Goal: Feedback & Contribution: Submit feedback/report problem

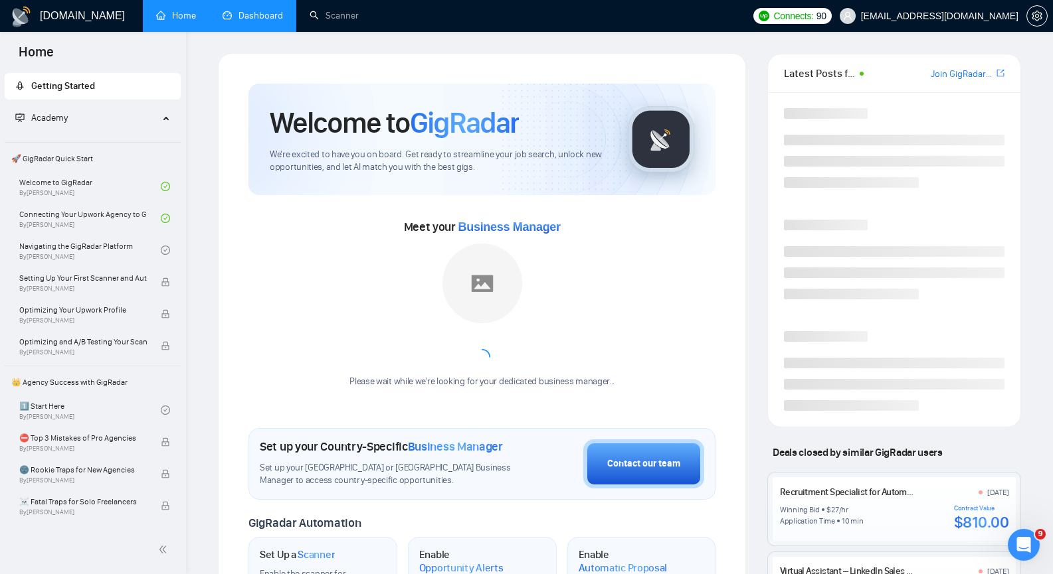
click at [273, 15] on link "Dashboard" at bounding box center [252, 15] width 60 height 11
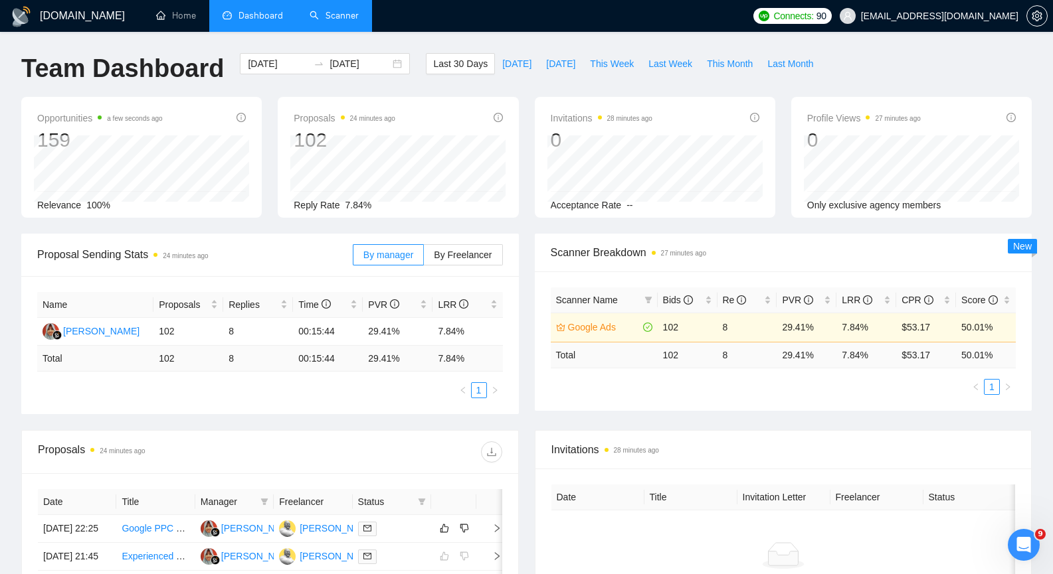
click at [351, 18] on link "Scanner" at bounding box center [333, 15] width 49 height 11
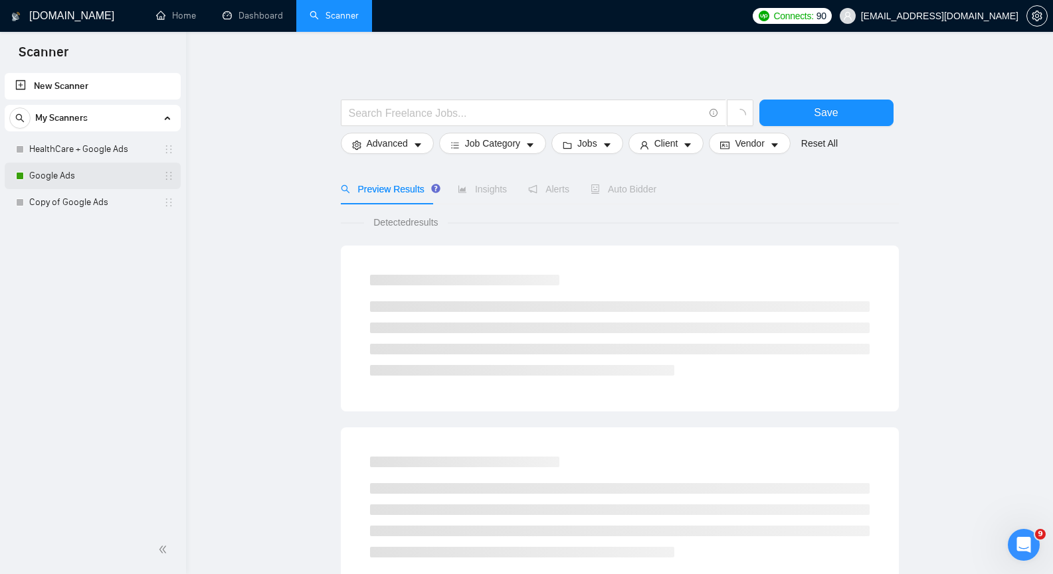
click at [116, 181] on link "Google Ads" at bounding box center [92, 176] width 126 height 27
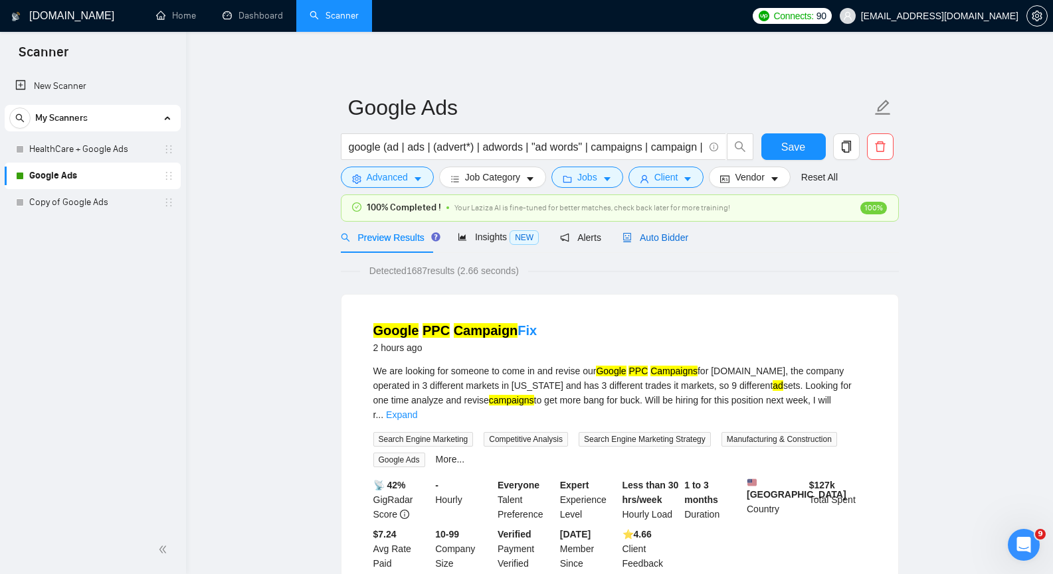
click at [669, 239] on span "Auto Bidder" at bounding box center [655, 237] width 66 height 11
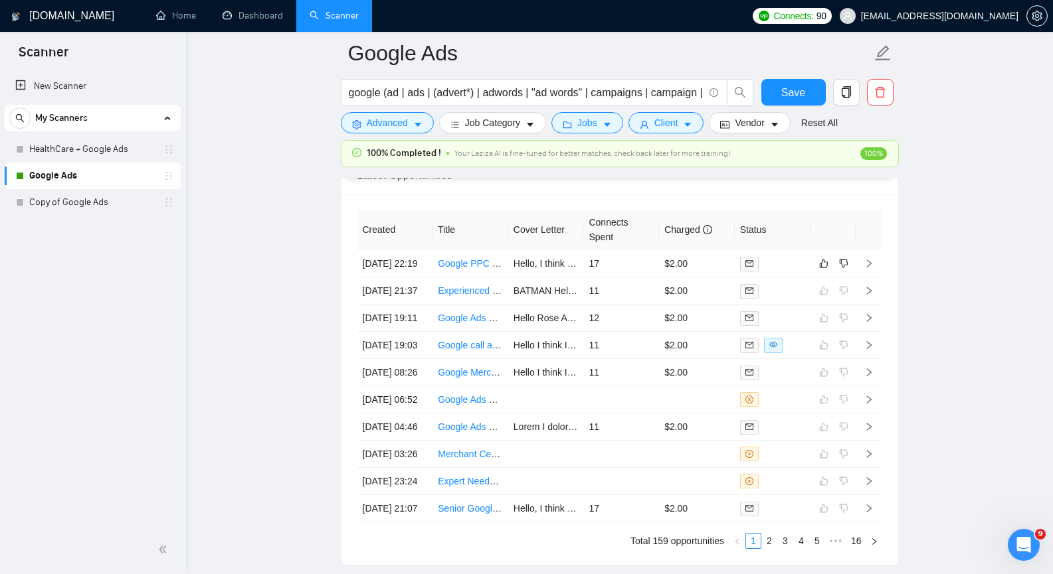
scroll to position [3321, 0]
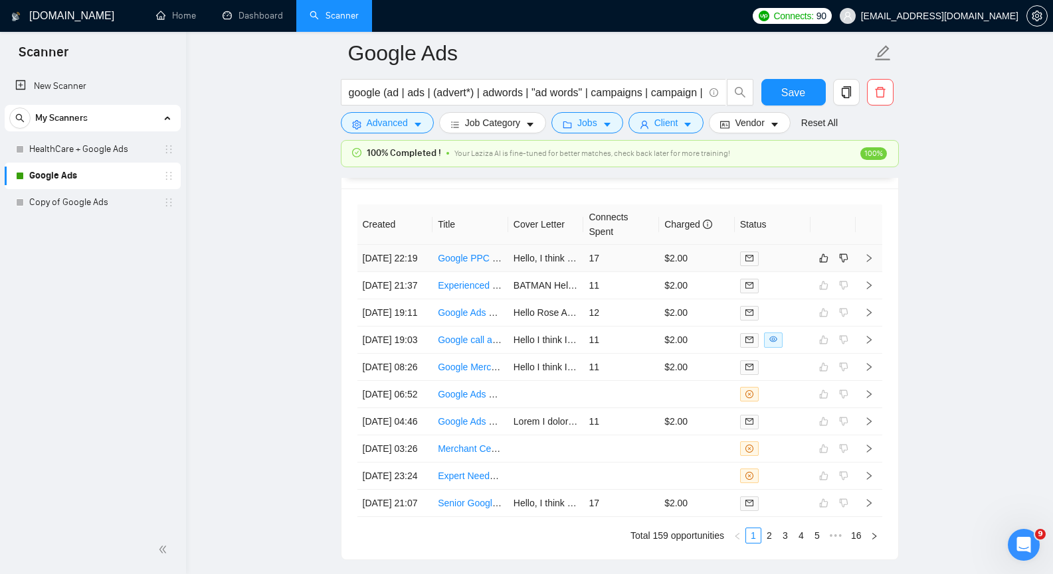
click at [869, 263] on icon "right" at bounding box center [868, 258] width 9 height 9
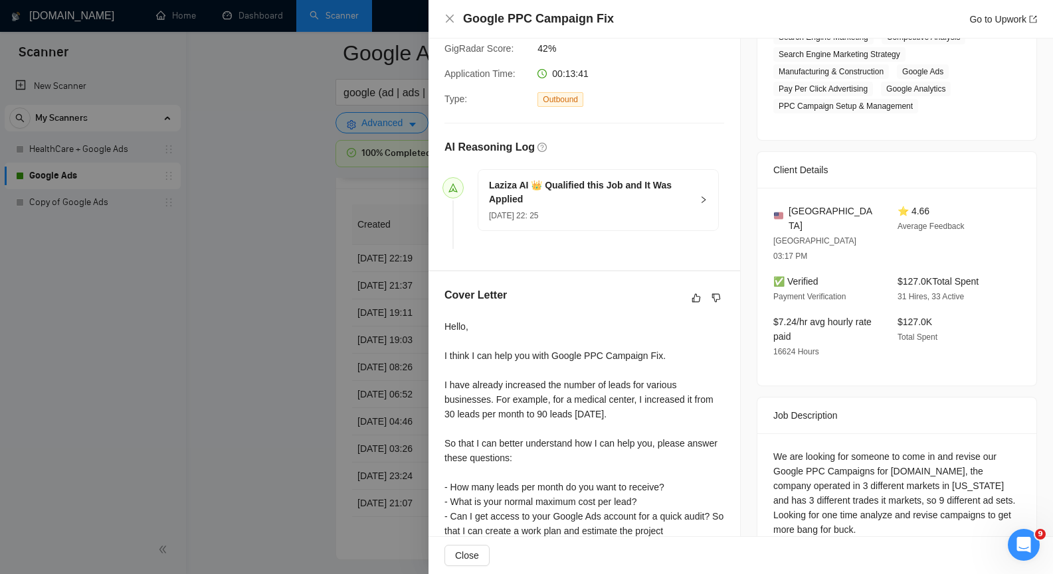
scroll to position [199, 0]
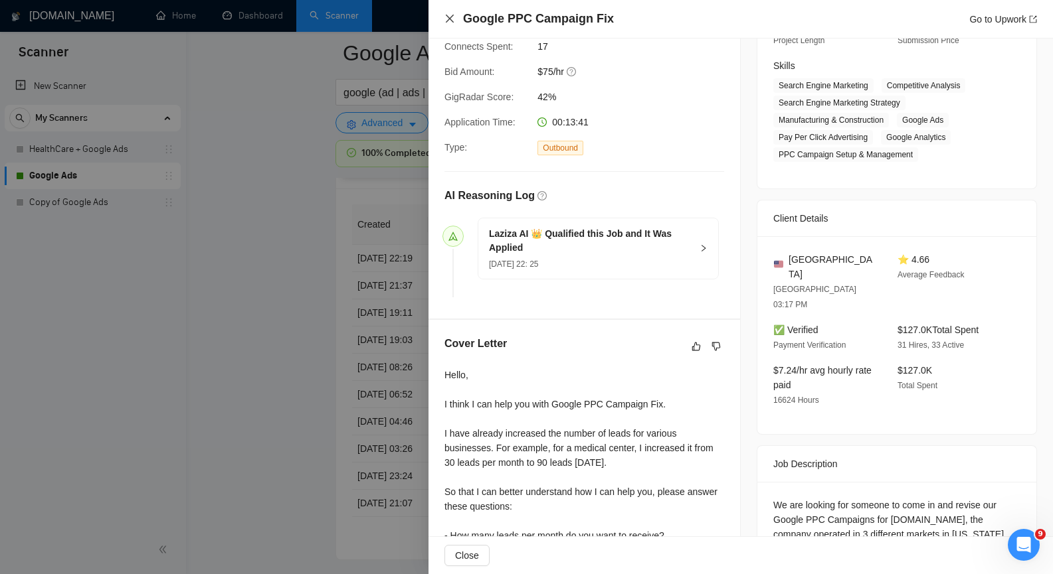
click at [454, 19] on icon "close" at bounding box center [449, 18] width 11 height 11
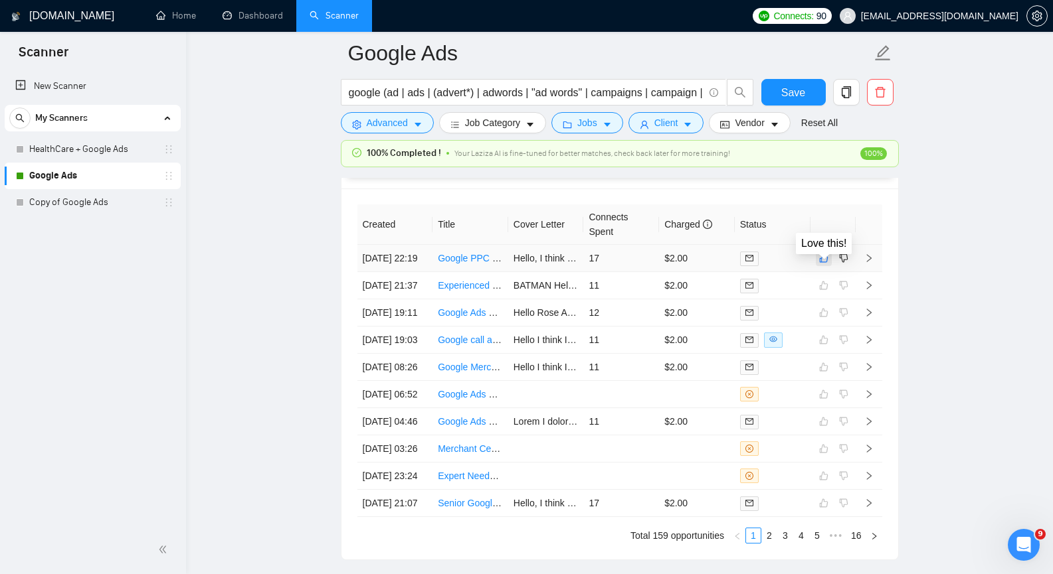
click at [824, 258] on button "button" at bounding box center [824, 258] width 16 height 16
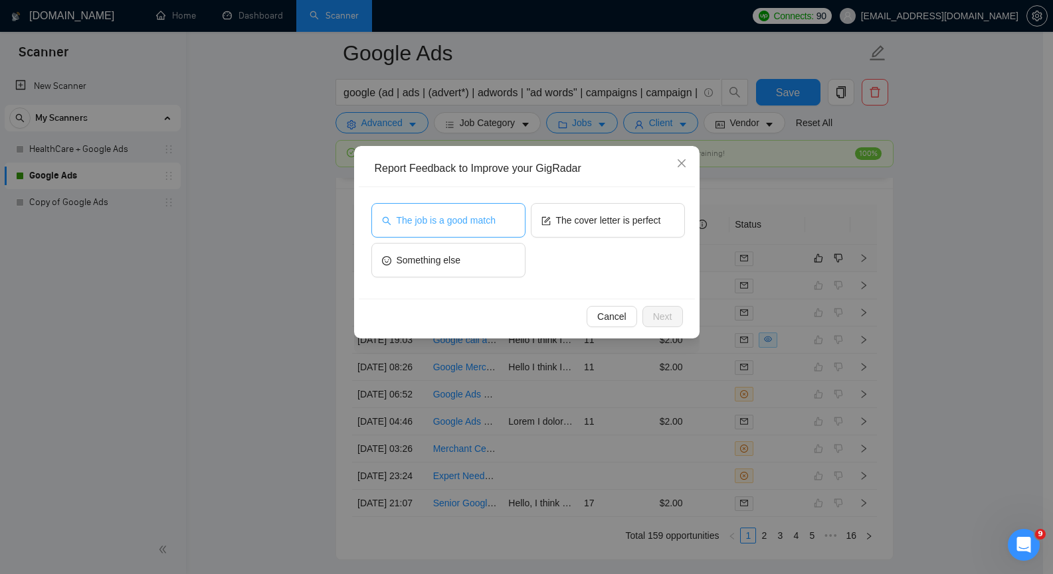
click at [490, 230] on button "The job is a good match" at bounding box center [448, 220] width 154 height 35
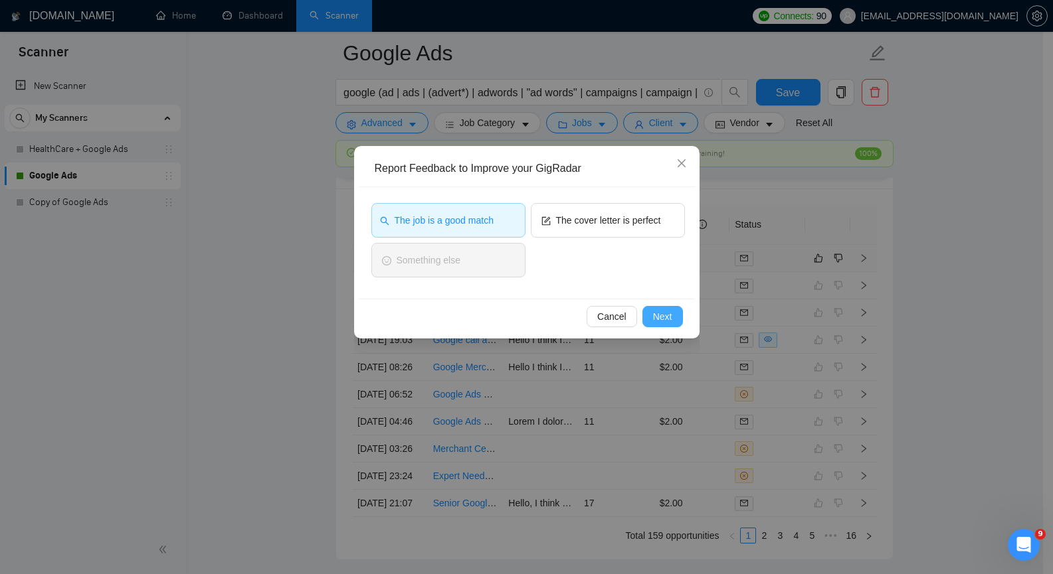
click at [659, 318] on span "Next" at bounding box center [662, 316] width 19 height 15
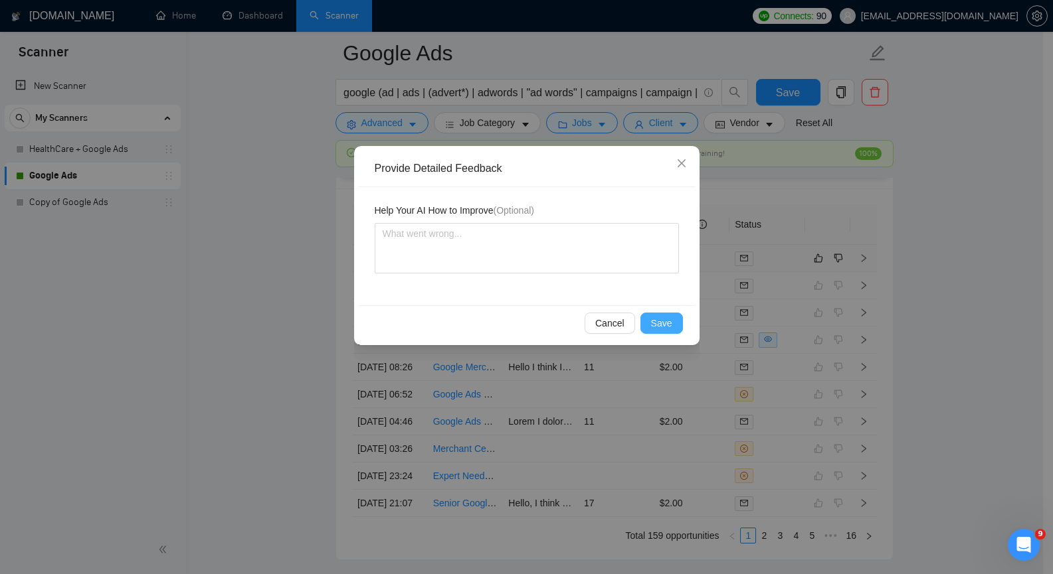
click at [659, 319] on span "Save" at bounding box center [661, 323] width 21 height 15
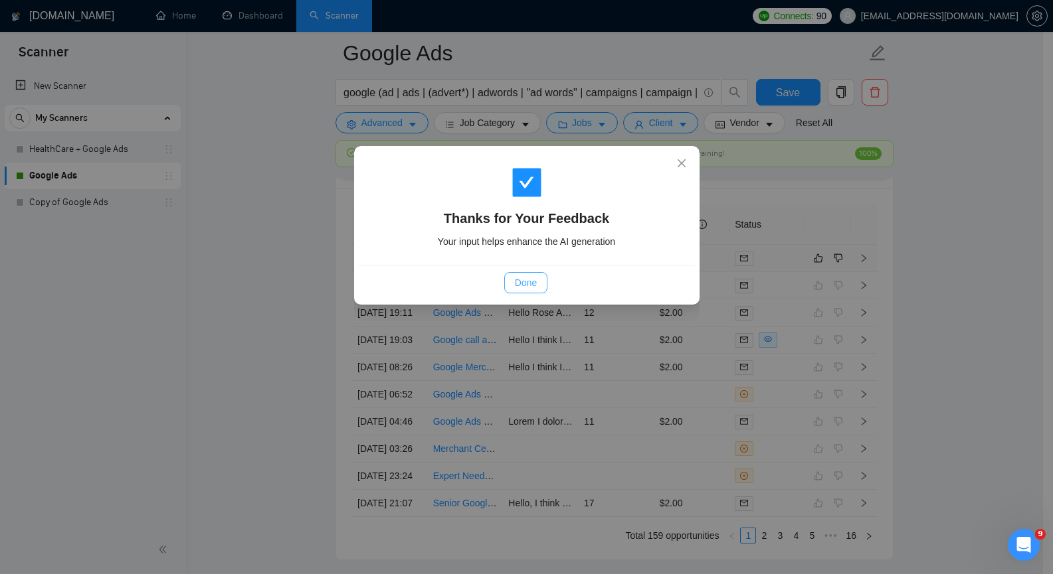
click at [525, 279] on span "Done" at bounding box center [526, 283] width 22 height 15
